Goal: Information Seeking & Learning: Check status

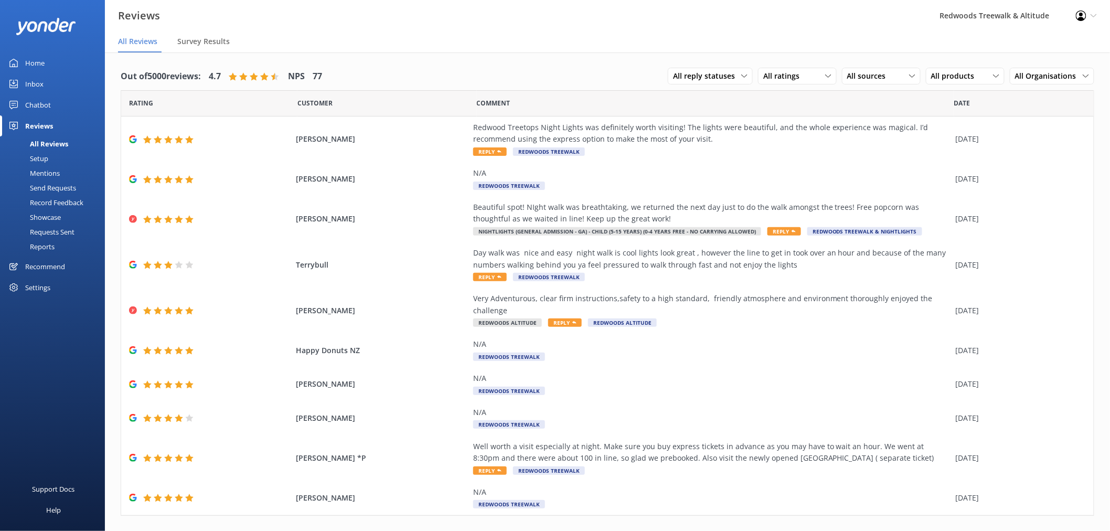
click at [50, 59] on link "Home" at bounding box center [52, 62] width 105 height 21
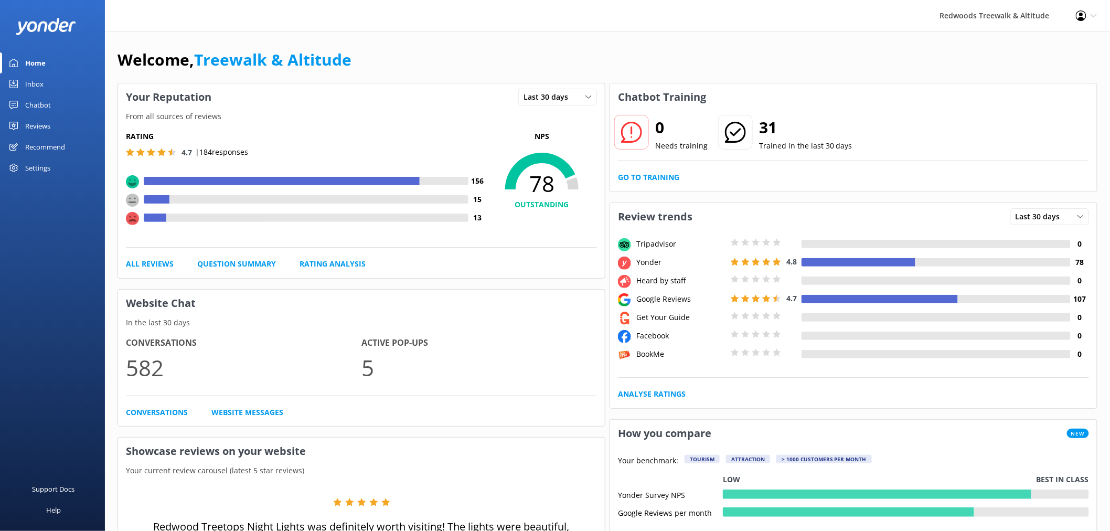
click at [51, 126] on link "Reviews" at bounding box center [52, 125] width 105 height 21
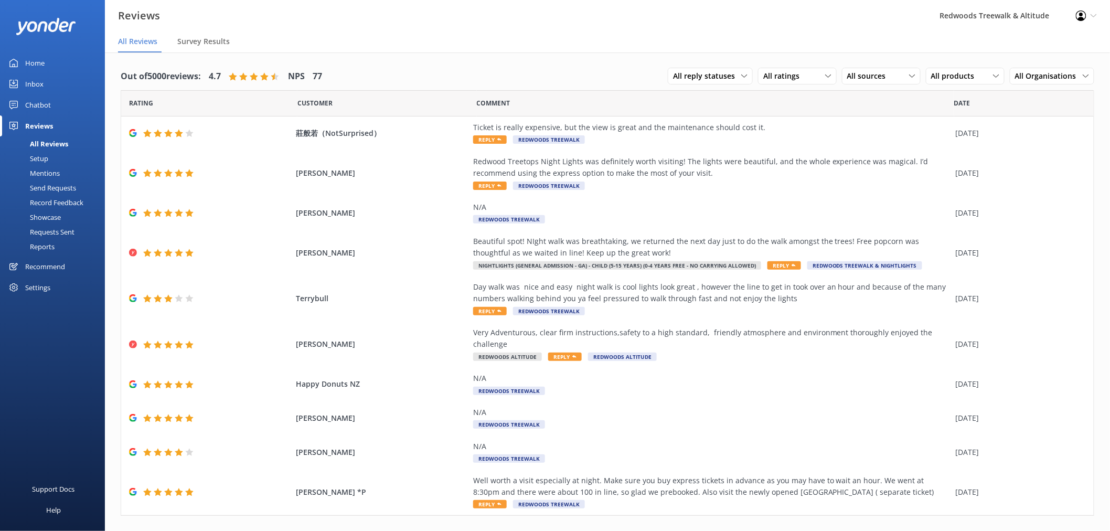
click at [51, 58] on link "Home" at bounding box center [52, 62] width 105 height 21
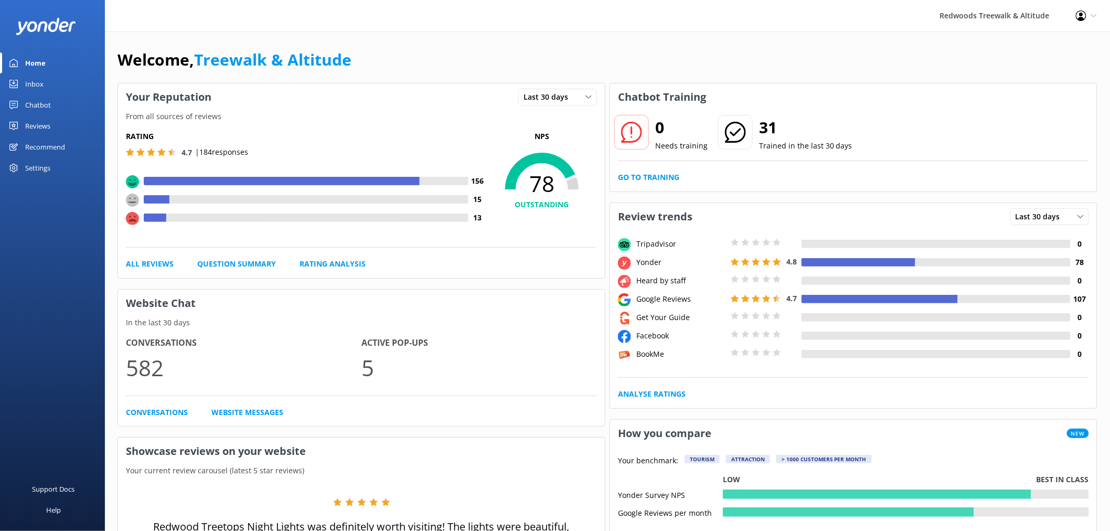
drag, startPoint x: 38, startPoint y: 123, endPoint x: 38, endPoint y: 115, distance: 7.9
click at [38, 123] on div "Reviews" at bounding box center [37, 125] width 25 height 21
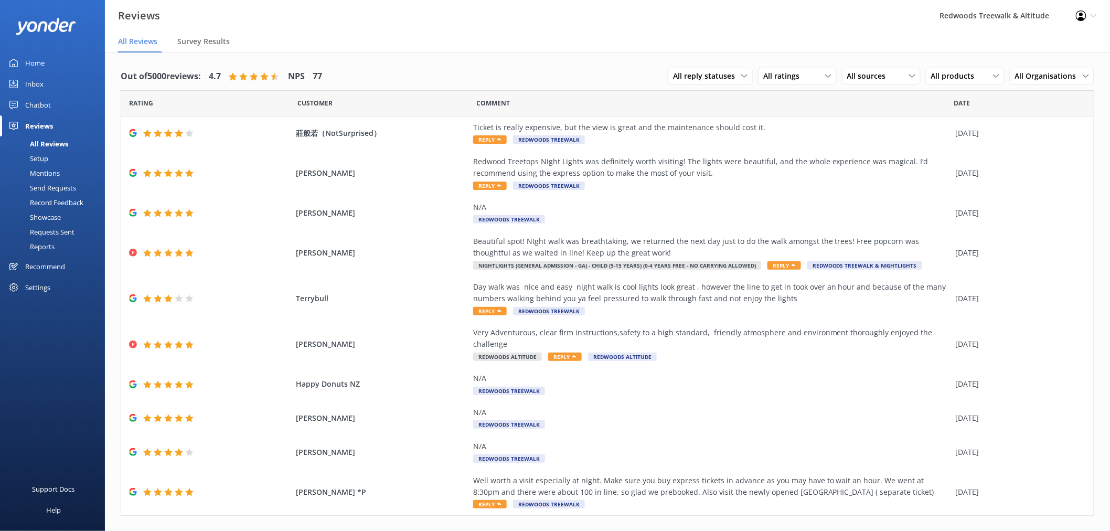
click at [49, 63] on link "Home" at bounding box center [52, 62] width 105 height 21
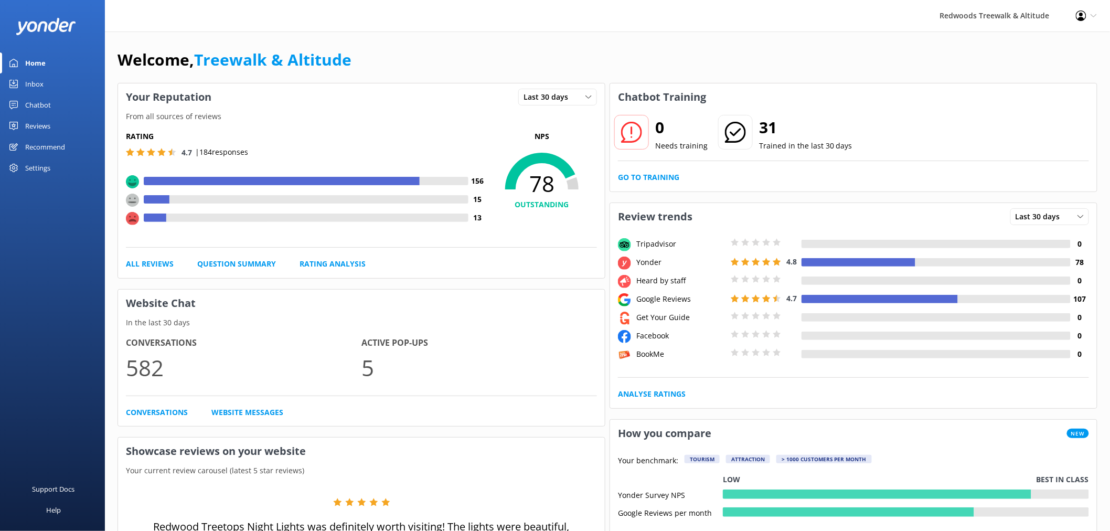
click at [51, 127] on link "Reviews" at bounding box center [52, 125] width 105 height 21
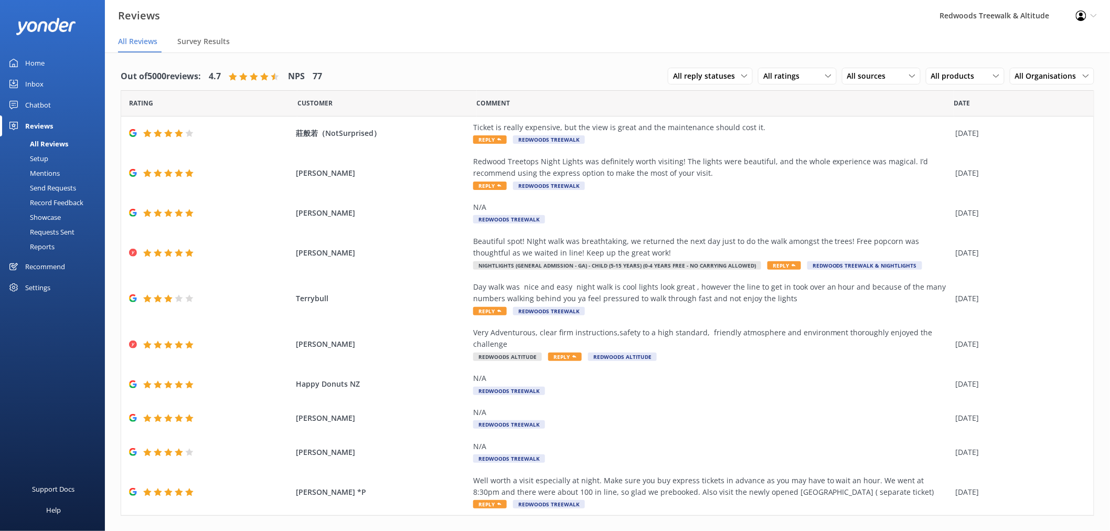
click at [60, 87] on link "Inbox" at bounding box center [52, 83] width 105 height 21
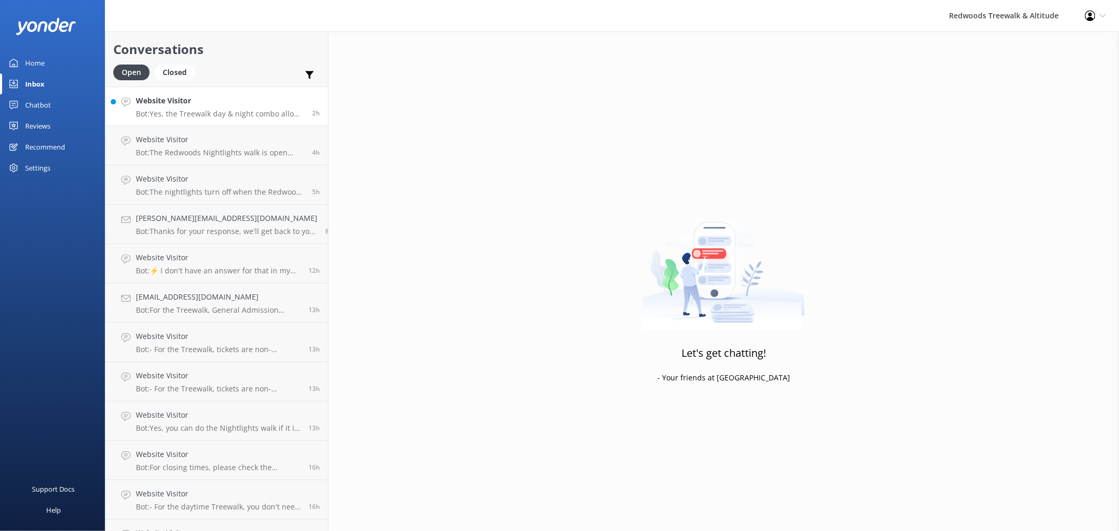
click at [174, 107] on h4 "Website Visitor" at bounding box center [220, 101] width 168 height 12
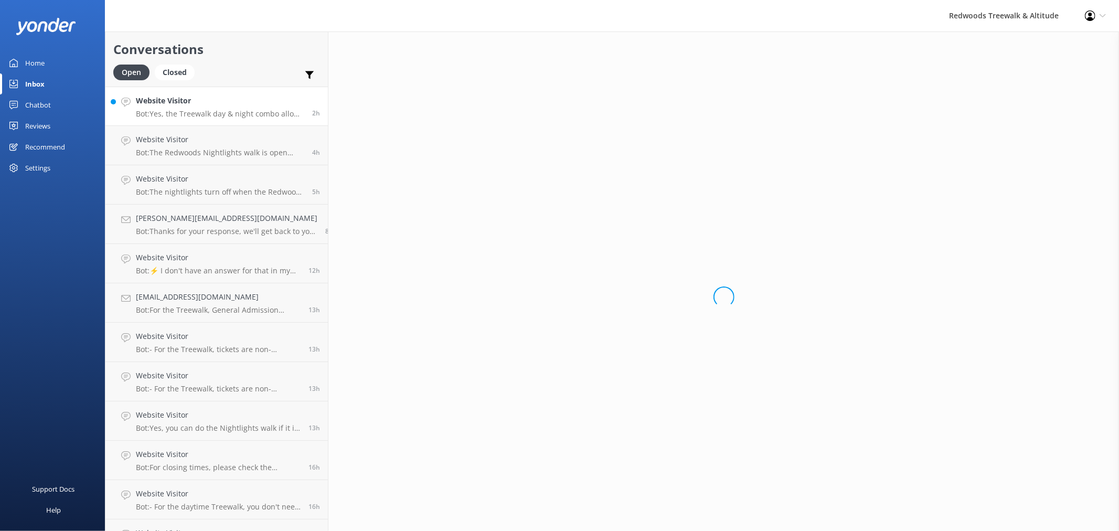
click at [38, 60] on div "Home" at bounding box center [34, 62] width 19 height 21
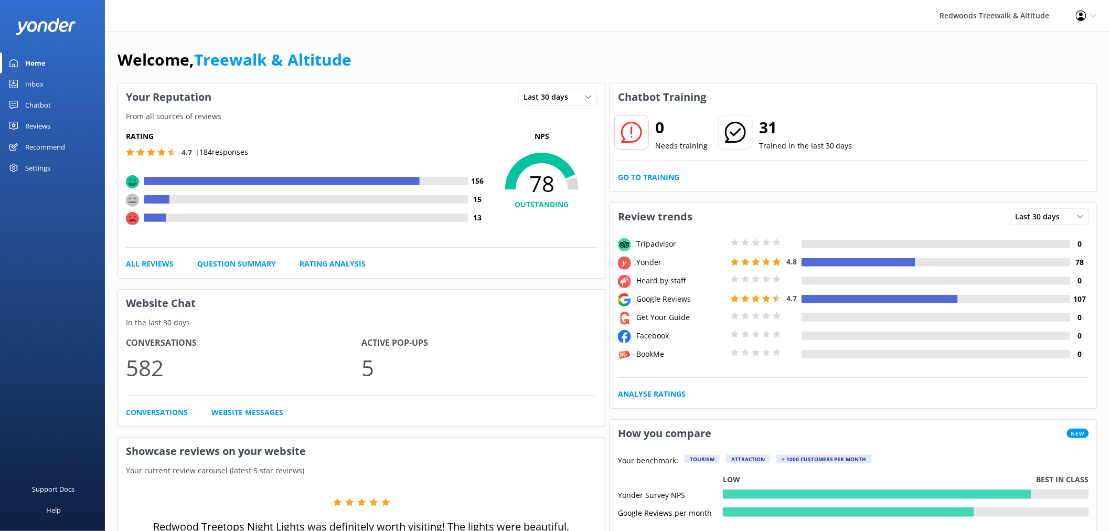
click at [28, 125] on div "Reviews" at bounding box center [37, 125] width 25 height 21
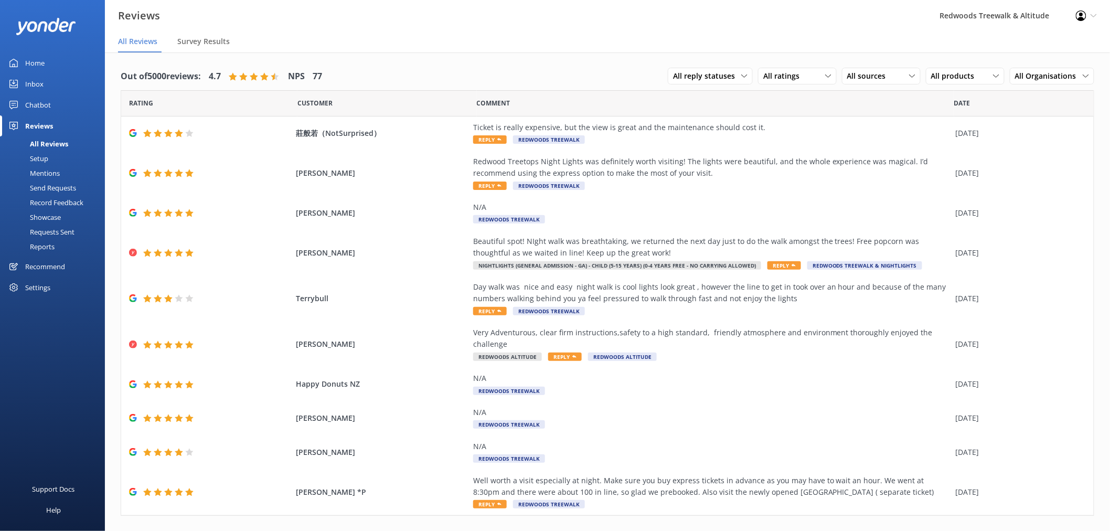
click at [59, 60] on link "Home" at bounding box center [52, 62] width 105 height 21
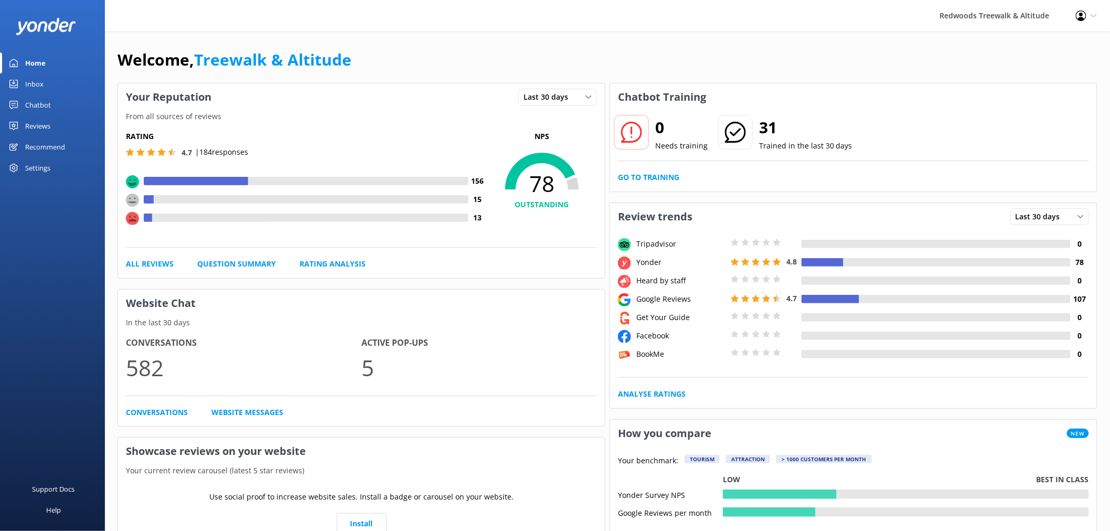
click at [45, 88] on link "Inbox" at bounding box center [52, 83] width 105 height 21
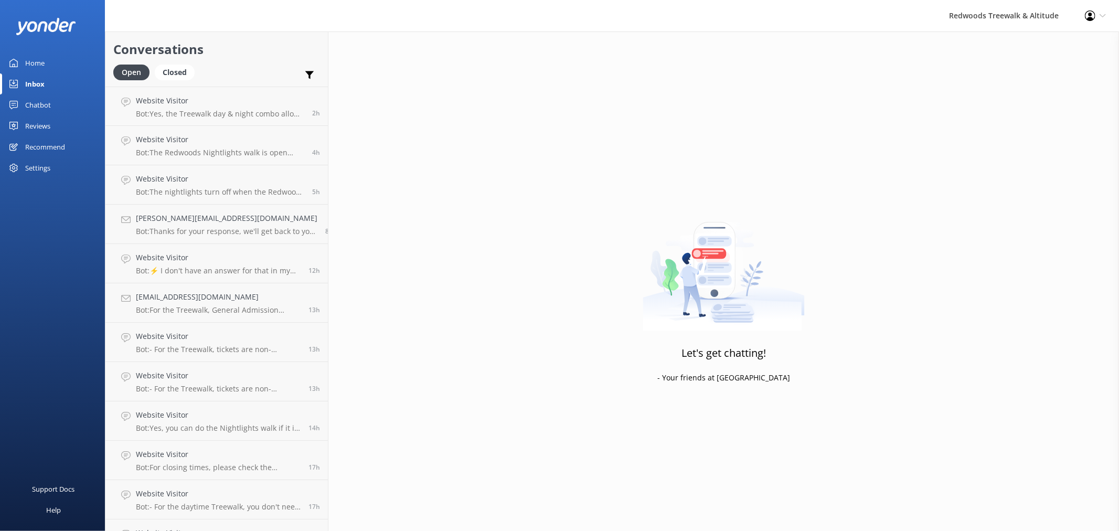
click at [30, 54] on div "Home" at bounding box center [34, 62] width 19 height 21
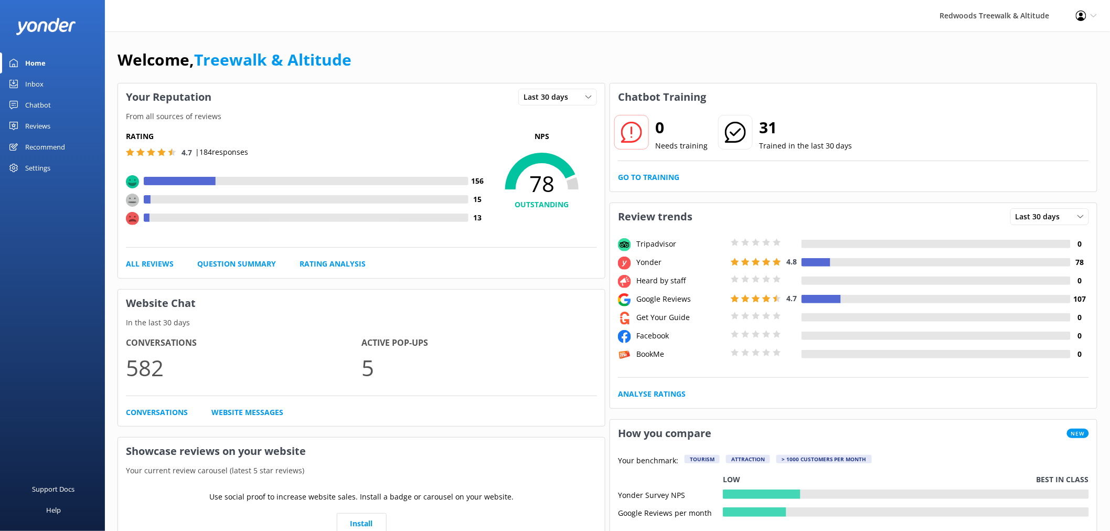
click at [48, 126] on div "Reviews" at bounding box center [37, 125] width 25 height 21
